Goal: Task Accomplishment & Management: Manage account settings

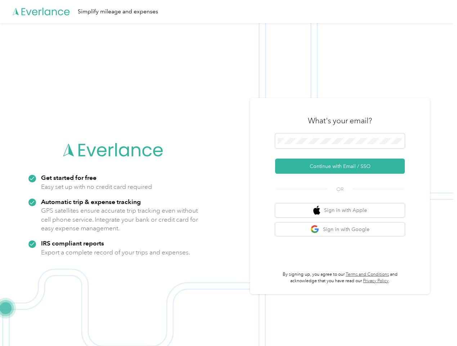
click at [228, 173] on img at bounding box center [227, 196] width 454 height 346
click at [228, 12] on div "Simplify mileage and expenses" at bounding box center [227, 11] width 454 height 23
click at [343, 166] on button "Continue with Email / SSO" at bounding box center [340, 166] width 130 height 15
click at [343, 210] on button "Sign in with Apple" at bounding box center [340, 210] width 130 height 14
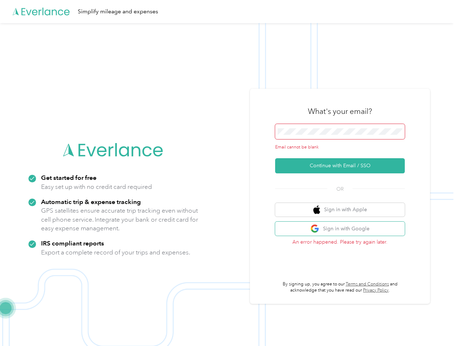
drag, startPoint x: 0, startPoint y: 0, endPoint x: 4, endPoint y: 4, distance: 5.1
click at [343, 229] on button "Sign in with Google" at bounding box center [340, 229] width 130 height 14
